Goal: Check status: Check status

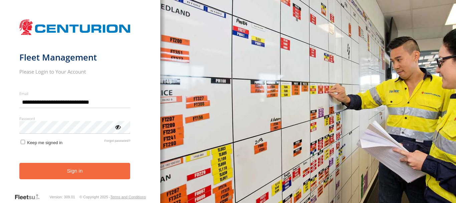
click at [54, 173] on button "Sign in" at bounding box center [74, 171] width 111 height 16
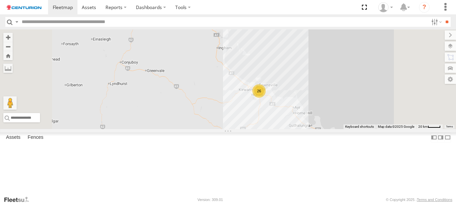
drag, startPoint x: 370, startPoint y: 163, endPoint x: 329, endPoint y: 142, distance: 46.2
click at [329, 129] on div "PM851 PM728 F0403 PM734 D0549 PM688 FT724 TL273 Cage101 26 10 2 2" at bounding box center [228, 79] width 456 height 100
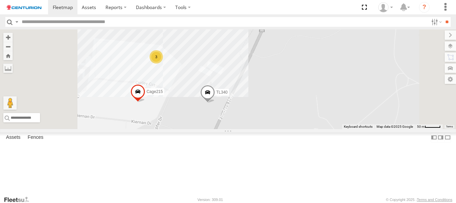
drag, startPoint x: 227, startPoint y: 109, endPoint x: 261, endPoint y: 118, distance: 34.8
click at [261, 118] on div "PM851 PM728 F0403 PM734 D0549 PM688 FT724 TL273 Cage101 TL340 Cage215 3" at bounding box center [228, 79] width 456 height 100
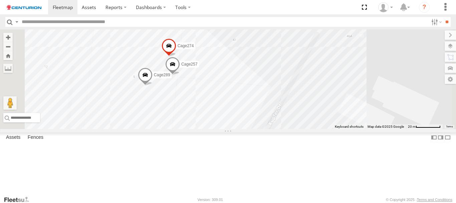
click at [180, 75] on span at bounding box center [172, 66] width 15 height 18
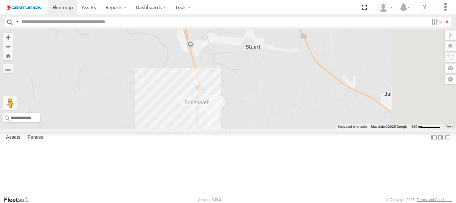
drag, startPoint x: 373, startPoint y: 83, endPoint x: 319, endPoint y: 149, distance: 85.4
click at [319, 129] on div "PM851 PM728 F0403 PM734 D0549 PM688 FT724 TL273 Cage101 5" at bounding box center [228, 79] width 456 height 100
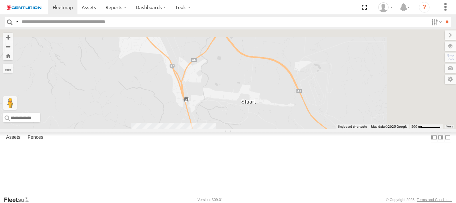
drag, startPoint x: 277, startPoint y: 136, endPoint x: 280, endPoint y: 168, distance: 31.6
click at [280, 129] on div "PM851 PM728 F0403 PM734 D0549 PM688 FT724 TL273 Cage101 5" at bounding box center [228, 79] width 456 height 100
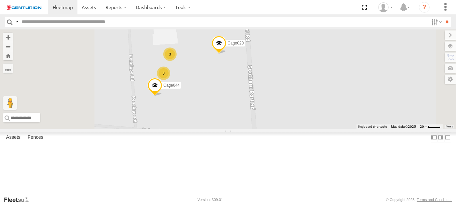
drag, startPoint x: 283, startPoint y: 103, endPoint x: 307, endPoint y: 121, distance: 29.8
click at [307, 121] on div "PM851 PM728 F0403 PM734 D0549 PM688 FT724 TL273 Cage101 2 3 Cage020 Cage044 3 2…" at bounding box center [228, 79] width 456 height 100
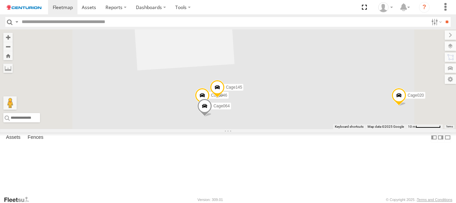
drag, startPoint x: 303, startPoint y: 118, endPoint x: 327, endPoint y: 165, distance: 53.0
click at [328, 129] on div "PM851 PM728 F0403 PM734 D0549 PM688 FT724 TL273 Cage101 Cage020 Cage044 Cage029…" at bounding box center [228, 79] width 456 height 100
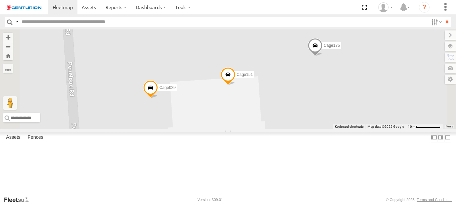
drag, startPoint x: 333, startPoint y: 107, endPoint x: 351, endPoint y: 163, distance: 58.8
click at [351, 129] on div "PM851 PM728 F0403 PM734 D0549 PM688 FT724 TL273 Cage101 Cage020 Cage044 Cage029…" at bounding box center [228, 79] width 456 height 100
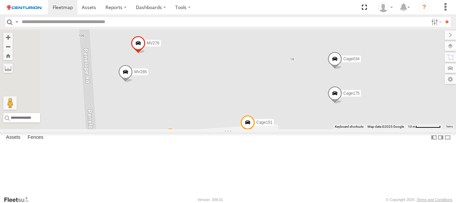
click at [146, 54] on span at bounding box center [138, 45] width 15 height 18
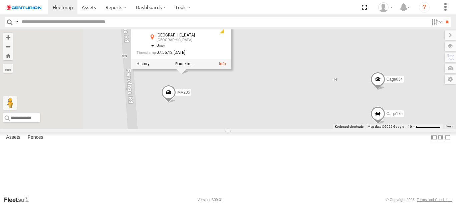
drag, startPoint x: 250, startPoint y: 112, endPoint x: 294, endPoint y: 132, distance: 48.3
click at [294, 129] on div "PM851 PM728 F0403 PM734 D0549 PM688 FT724 TL273 Cage101 Cage020 Cage044 Cage029…" at bounding box center [228, 79] width 456 height 100
click at [176, 103] on span at bounding box center [168, 94] width 15 height 18
